Goal: Information Seeking & Learning: Find specific fact

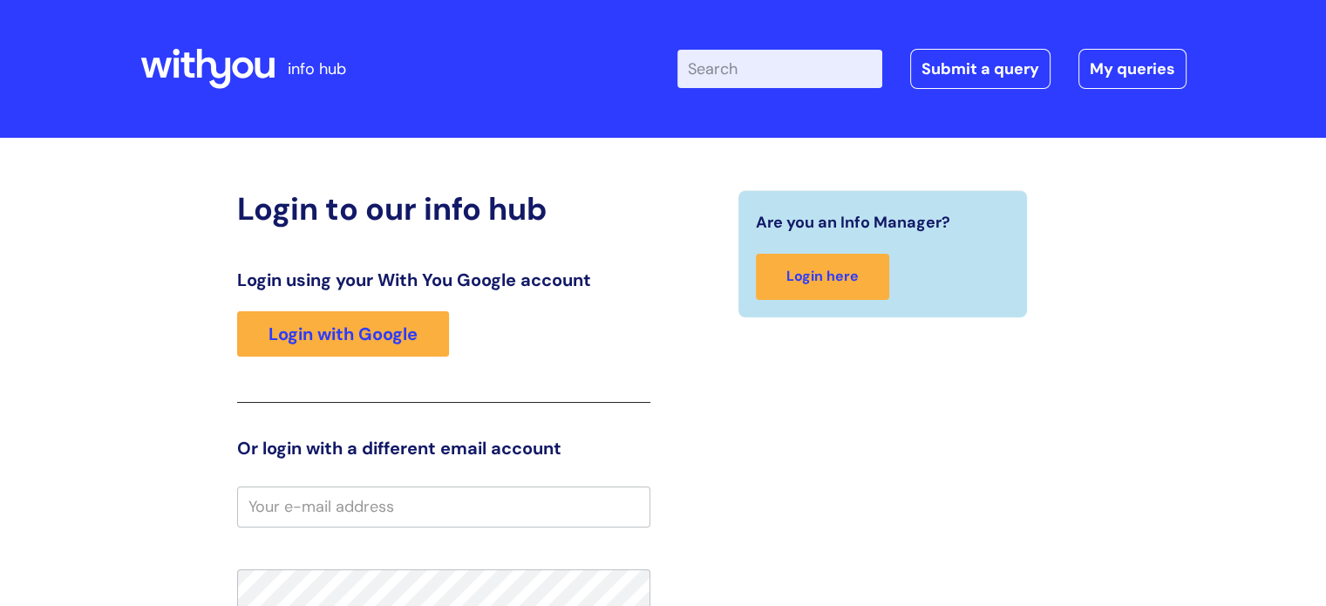
click at [1151, 268] on div "Login to our info hub Login using your With You Google account Login with Googl…" at bounding box center [663, 542] width 1047 height 704
drag, startPoint x: 0, startPoint y: 0, endPoint x: 408, endPoint y: 359, distance: 543.8
click at [408, 359] on div "Login using your With You Google account Login with Google" at bounding box center [443, 335] width 413 height 133
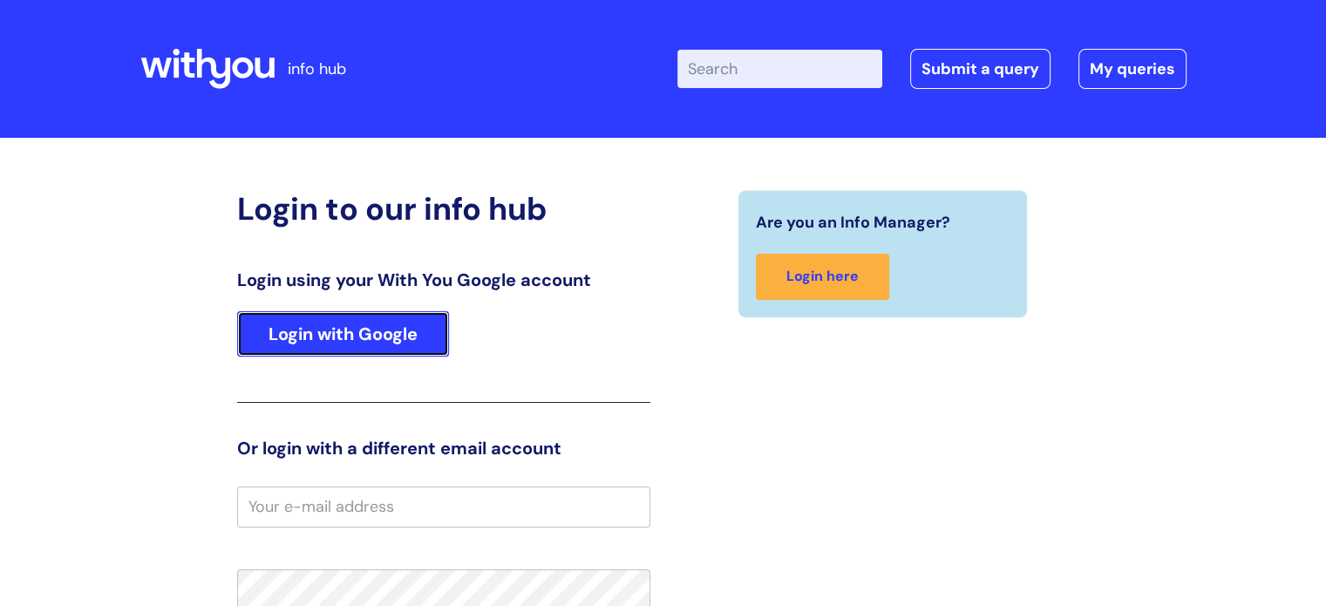
click at [408, 348] on link "Login with Google" at bounding box center [343, 333] width 212 height 45
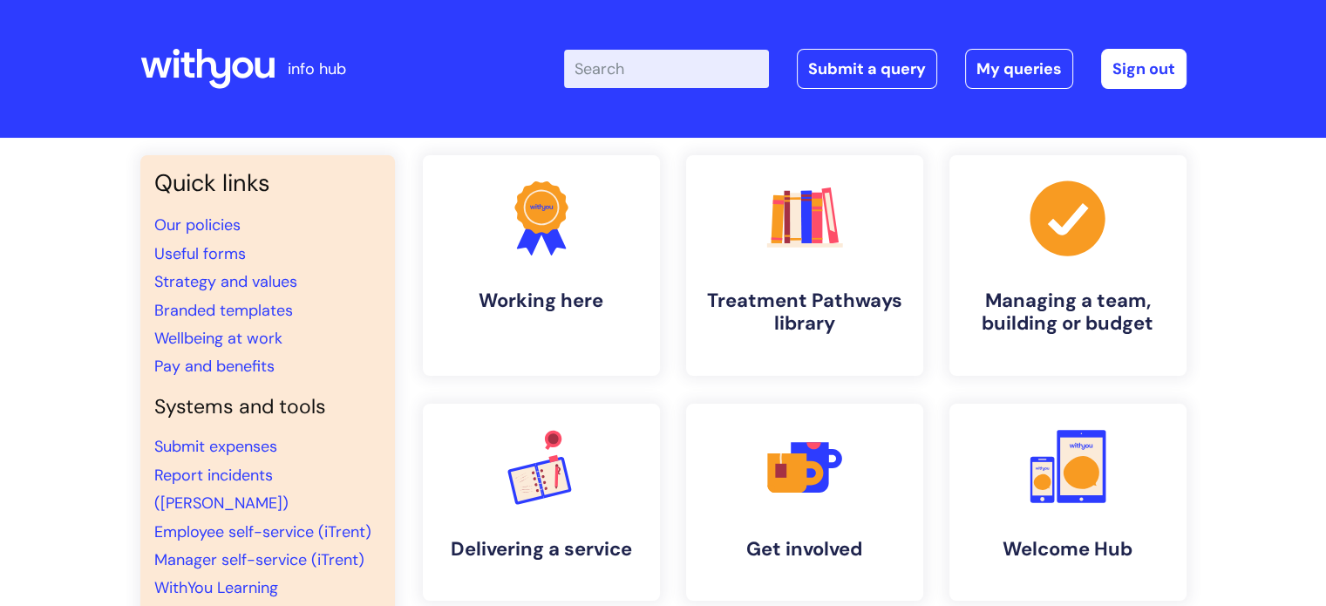
click at [677, 63] on input "Enter your search term here..." at bounding box center [666, 69] width 205 height 38
type input "wifi"
click button "Search" at bounding box center [0, 0] width 0 height 0
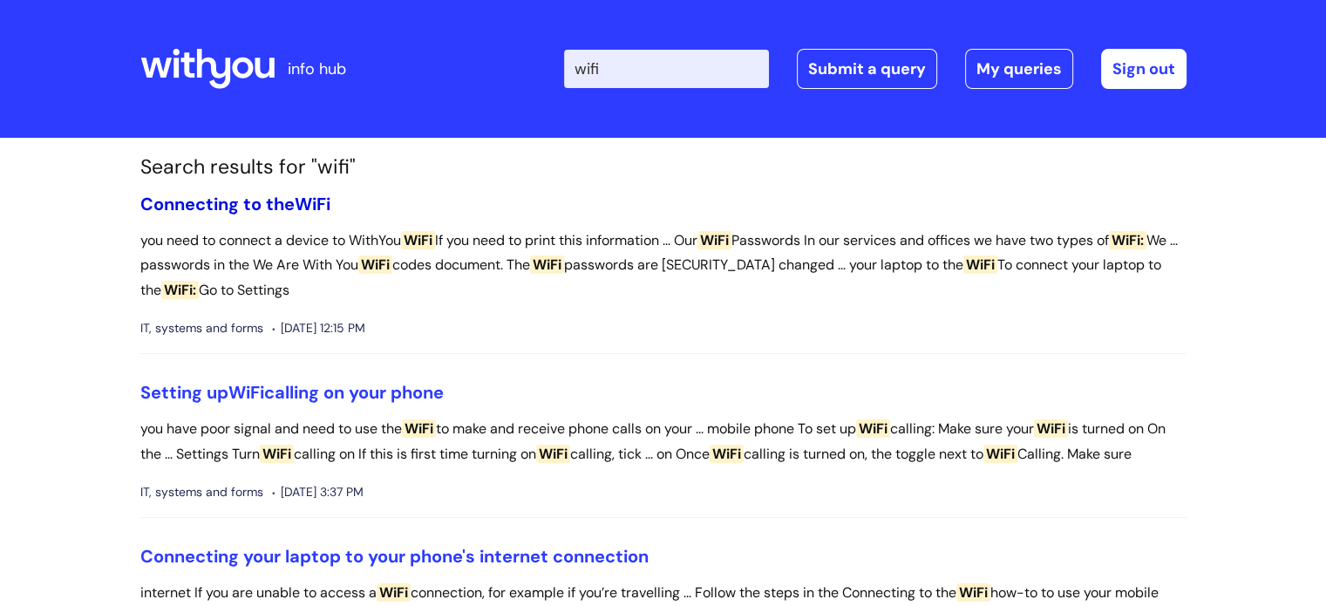
click at [189, 196] on link "Connecting to the WiFi" at bounding box center [235, 204] width 190 height 23
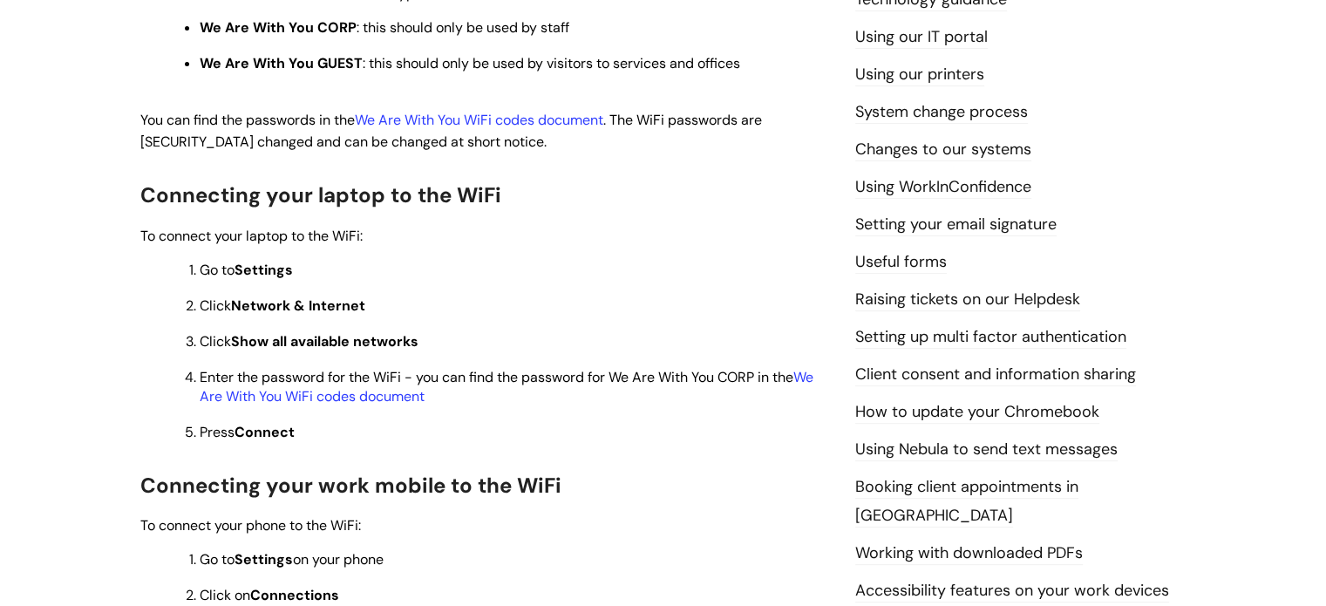
scroll to position [610, 0]
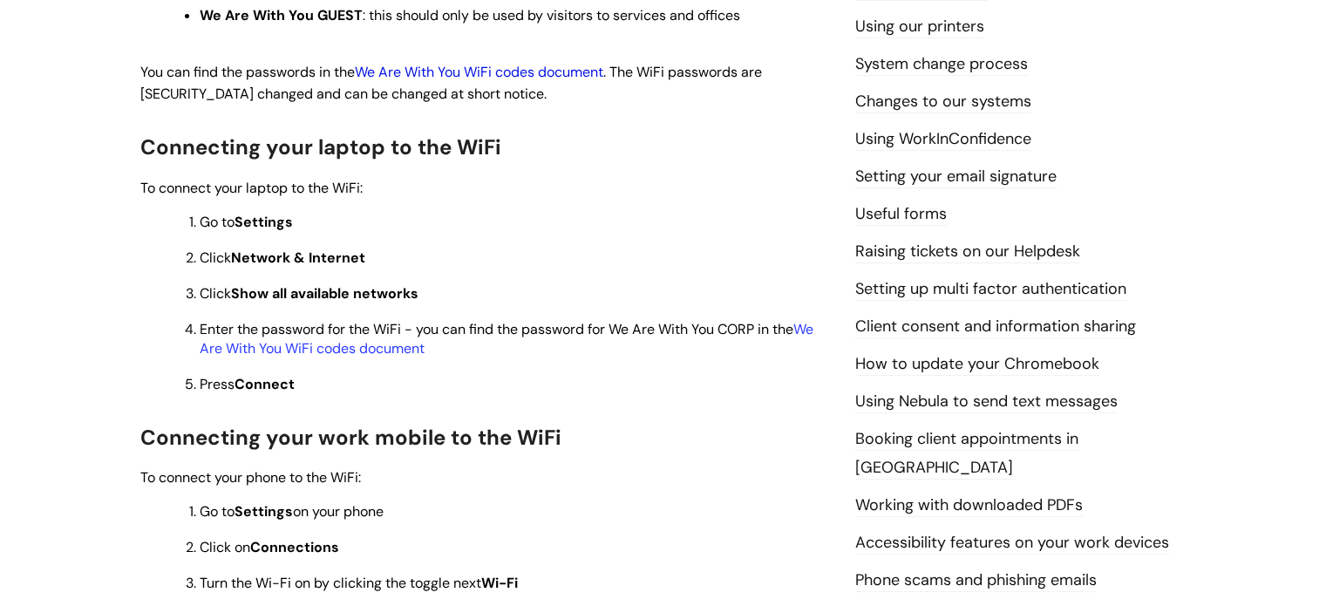
click at [541, 69] on link "We Are With You WiFi codes document" at bounding box center [479, 72] width 249 height 18
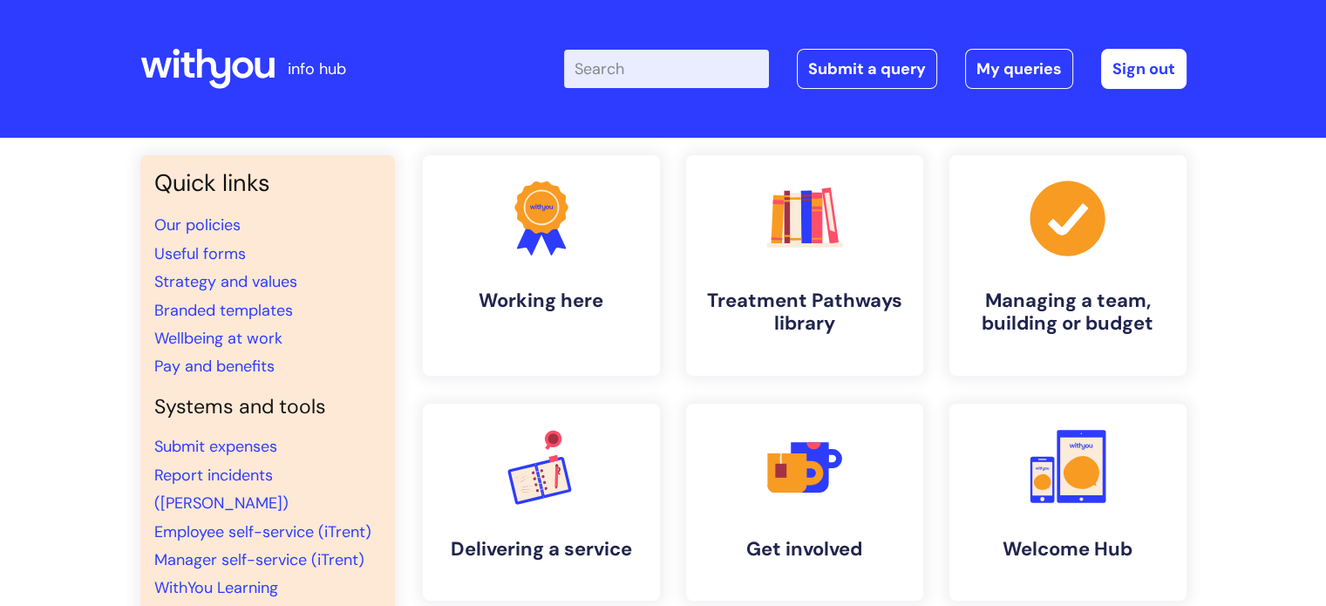
click at [649, 72] on input "Enter your search term here..." at bounding box center [666, 69] width 205 height 38
type input "wifi"
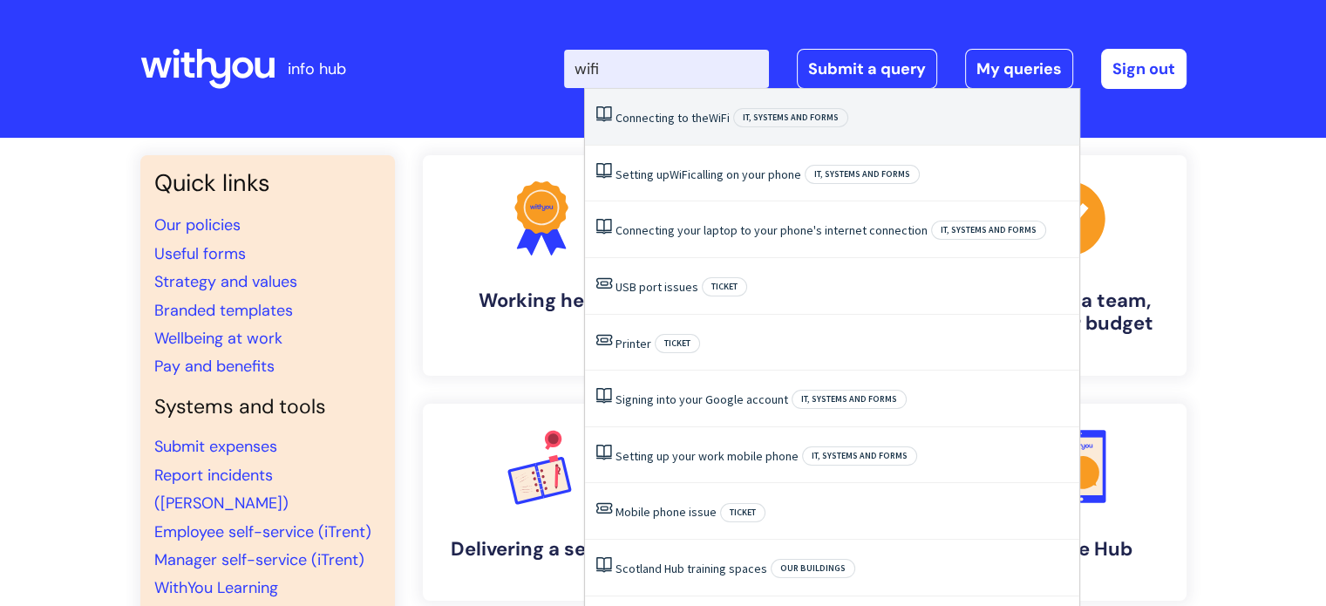
click at [653, 107] on li "Connecting to the WiFi IT, systems and forms" at bounding box center [832, 117] width 494 height 57
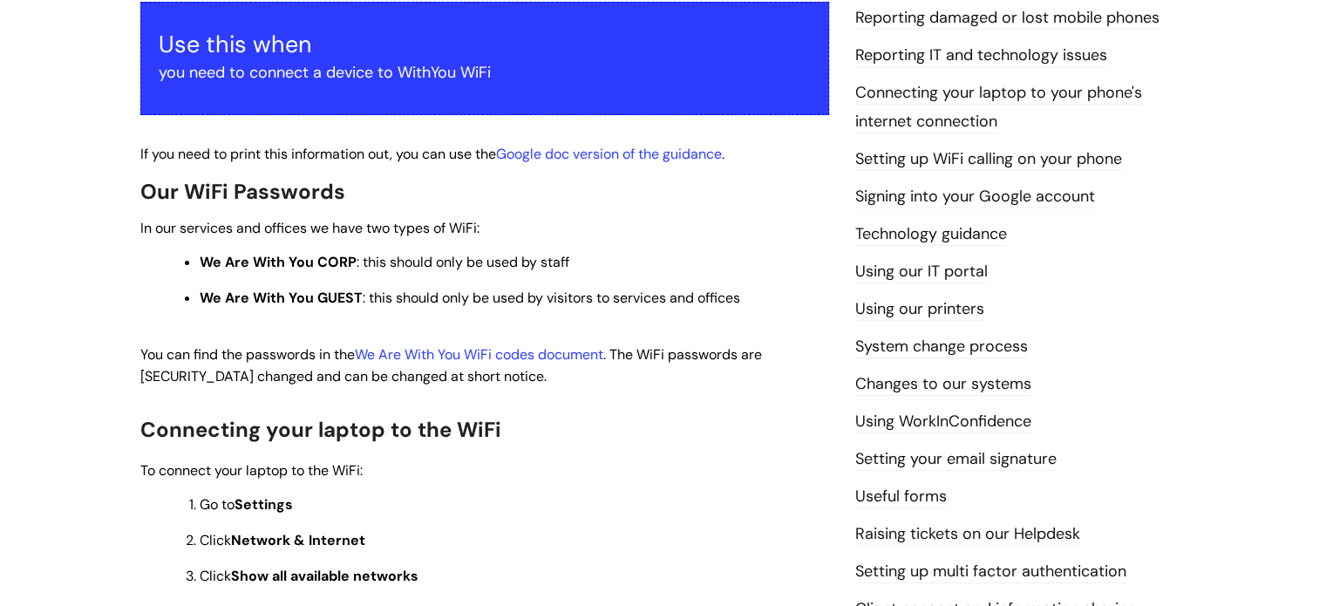
scroll to position [349, 0]
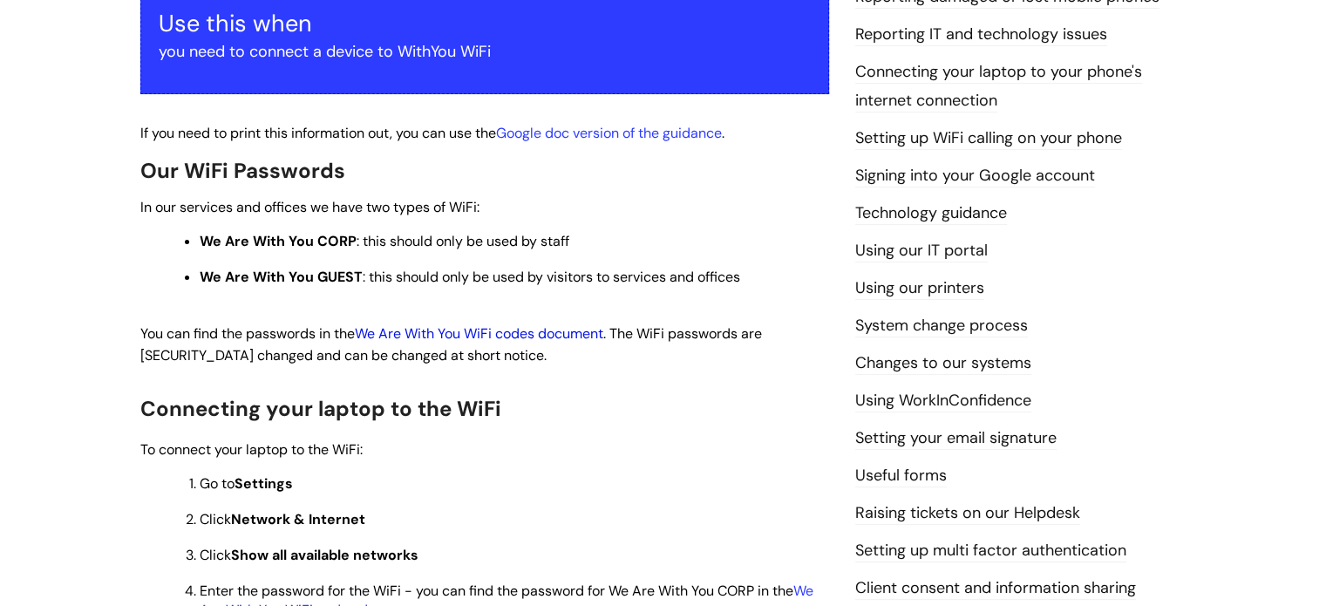
click at [530, 339] on link "We Are With You WiFi codes document" at bounding box center [479, 333] width 249 height 18
